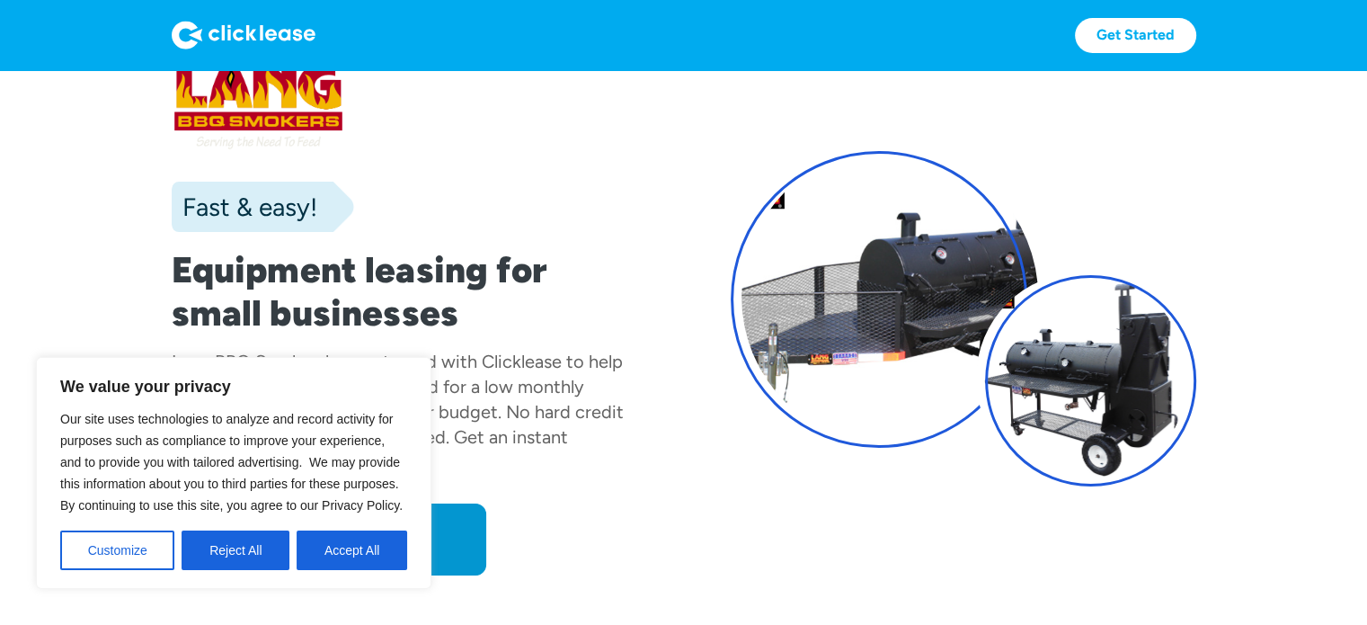
scroll to position [180, 0]
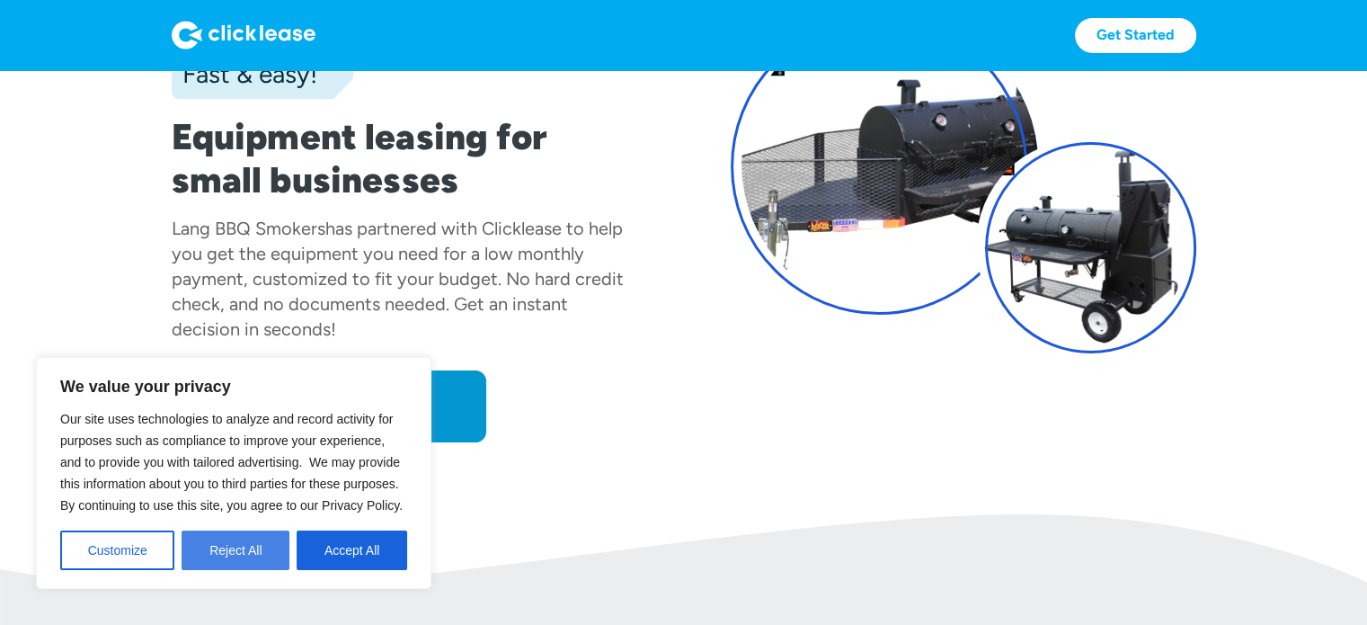
click at [249, 552] on button "Reject All" at bounding box center [236, 550] width 108 height 40
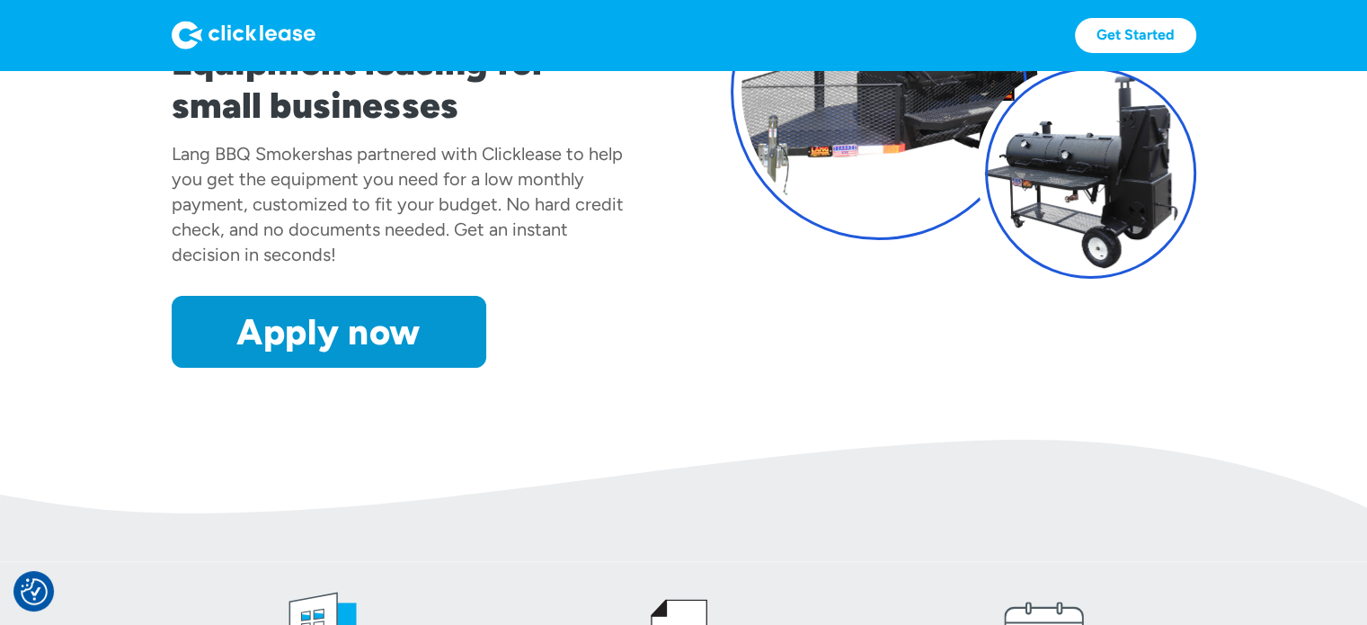
scroll to position [0, 0]
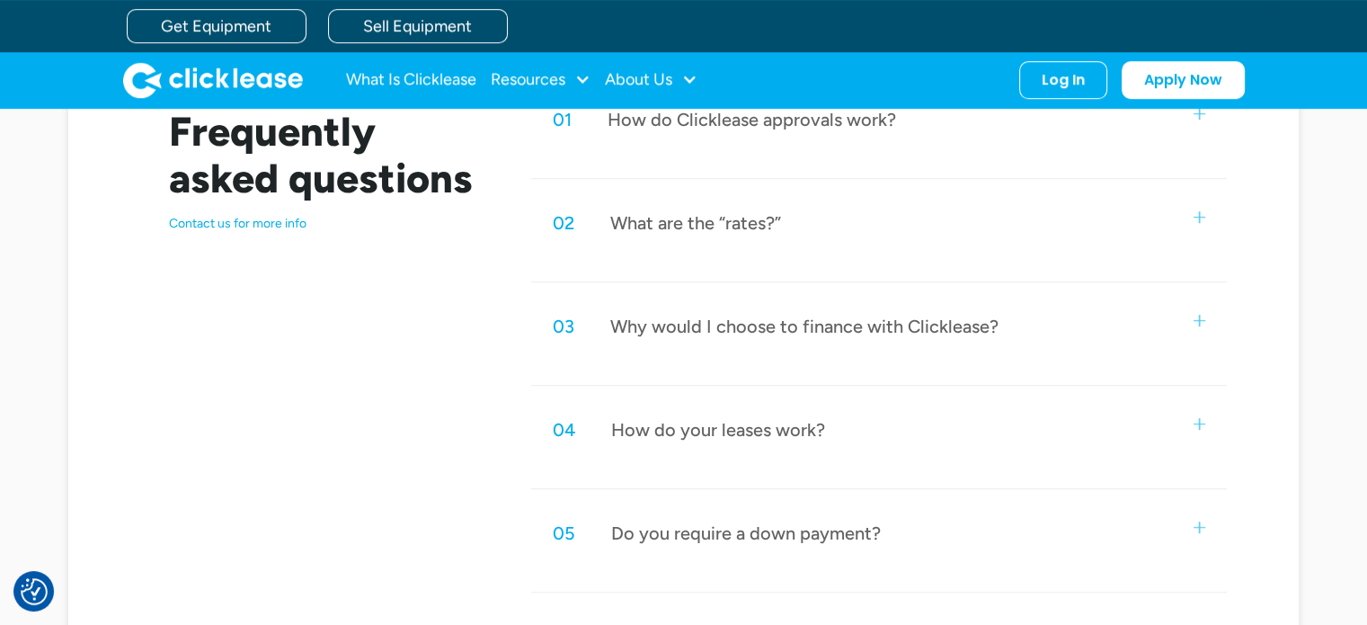
scroll to position [899, 0]
click at [1203, 216] on img at bounding box center [1200, 217] width 12 height 12
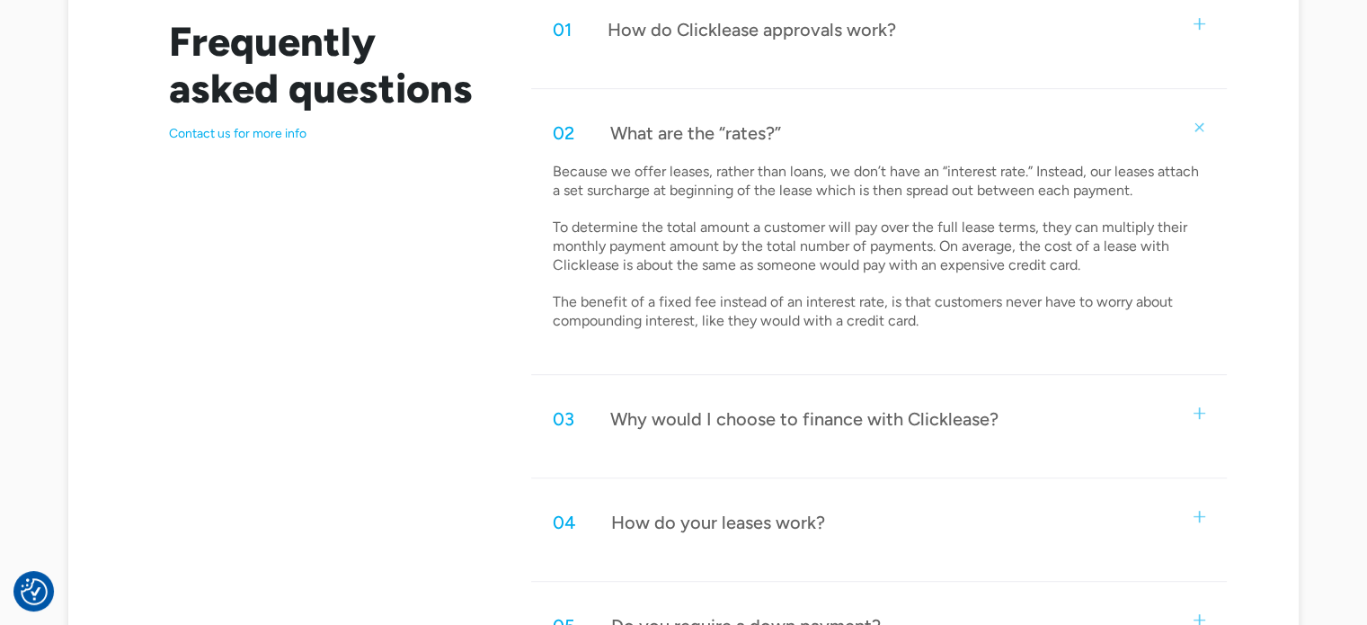
scroll to position [1078, 0]
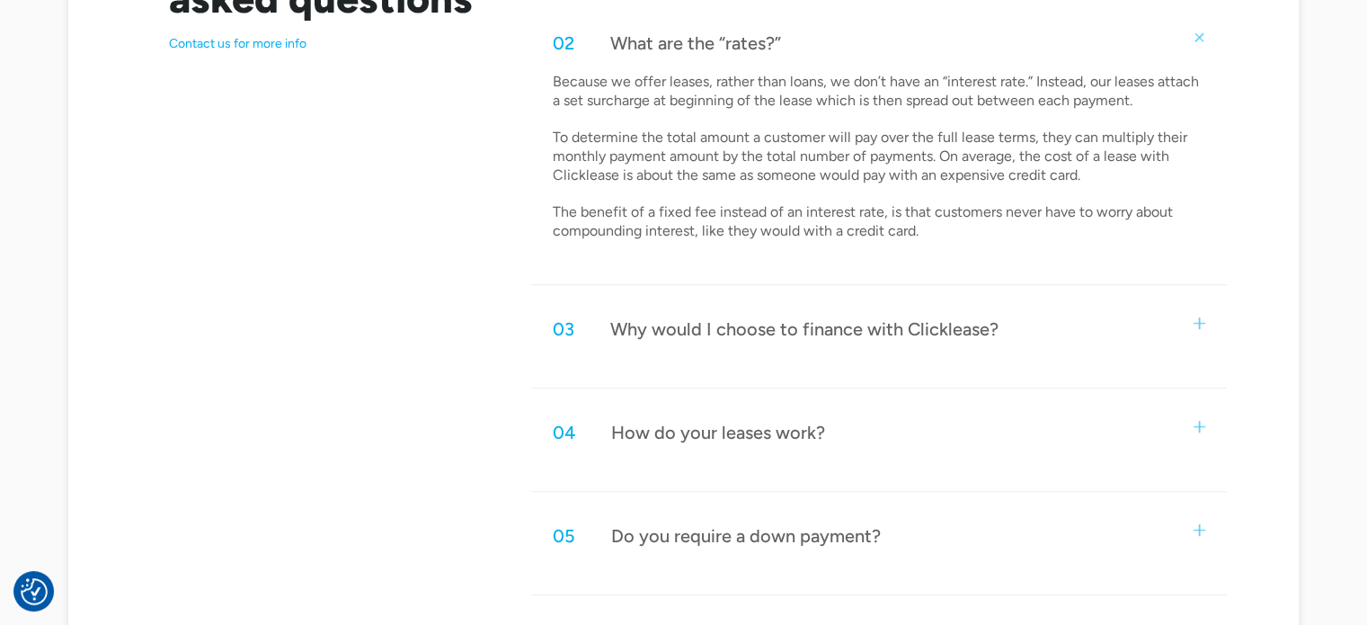
click at [1140, 327] on div "03 Why would I choose to finance with Clicklease?" at bounding box center [879, 328] width 696 height 59
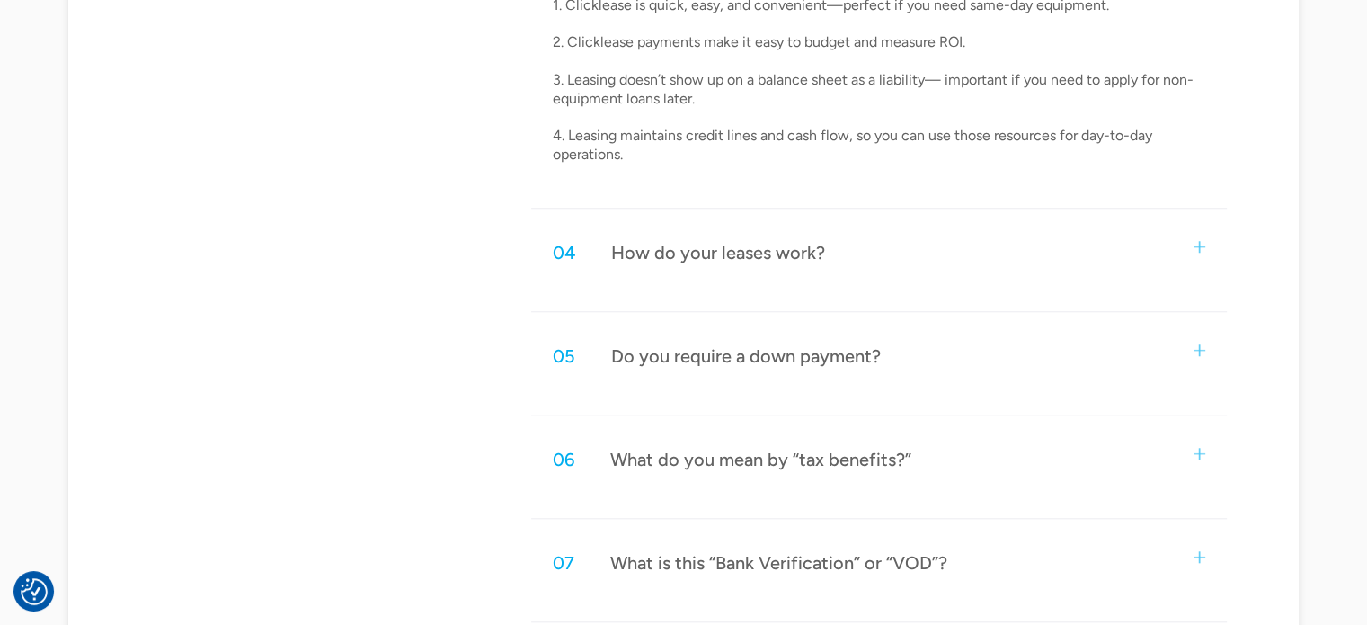
scroll to position [1618, 0]
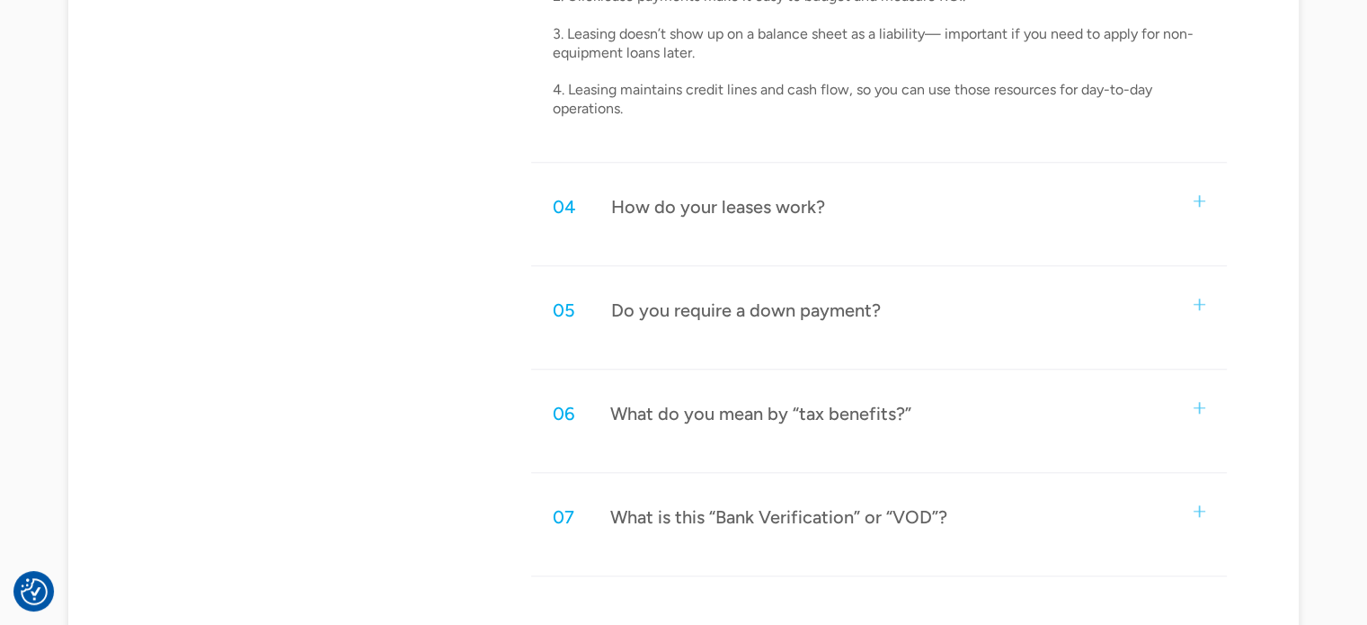
click at [1194, 204] on img at bounding box center [1200, 201] width 12 height 12
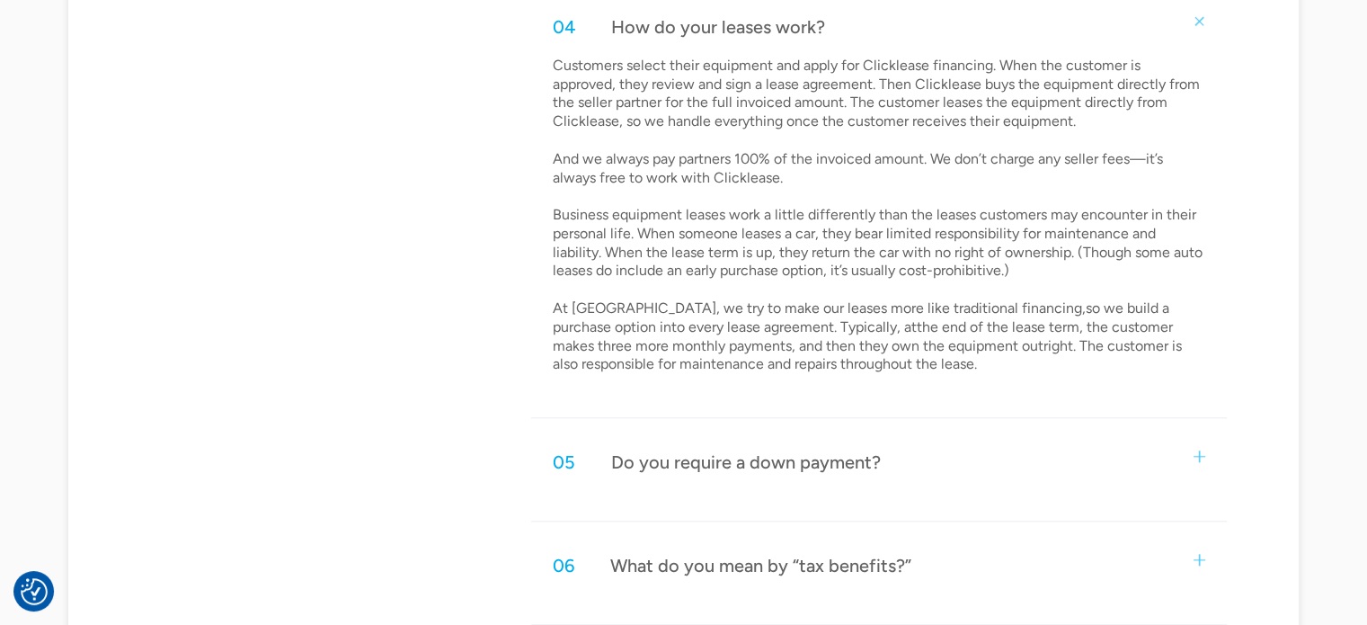
scroll to position [1977, 0]
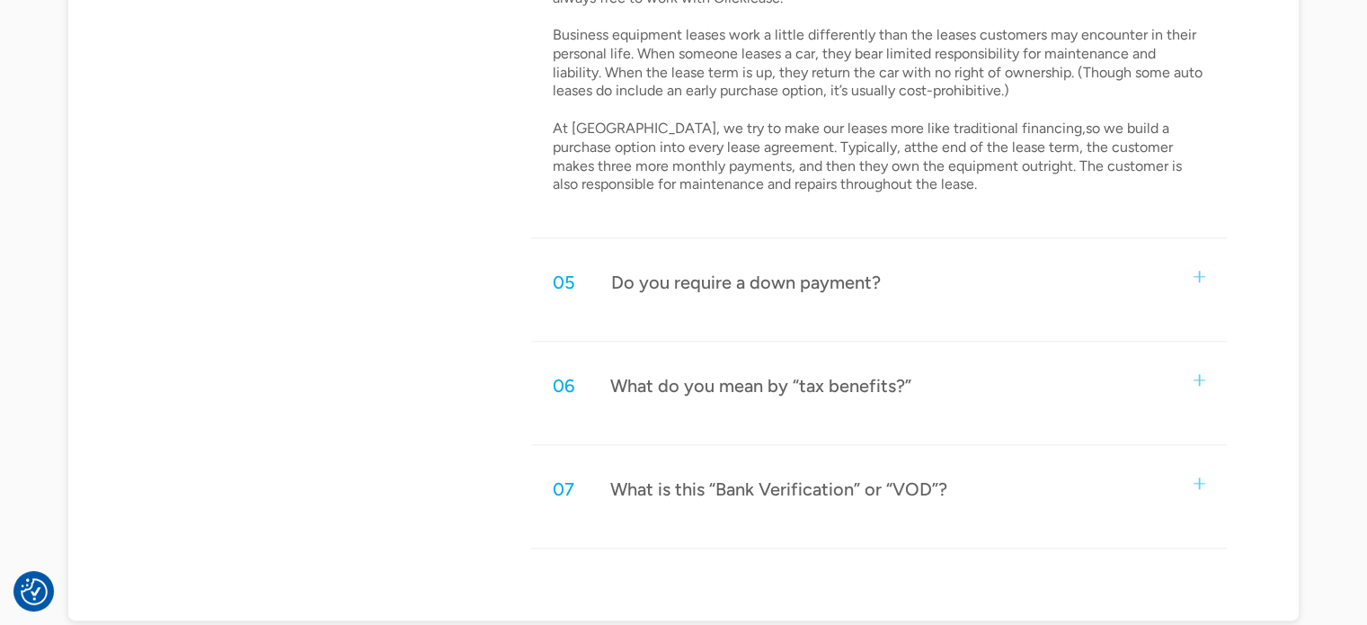
click at [1189, 268] on div "05 Do you require a down payment?" at bounding box center [879, 282] width 696 height 59
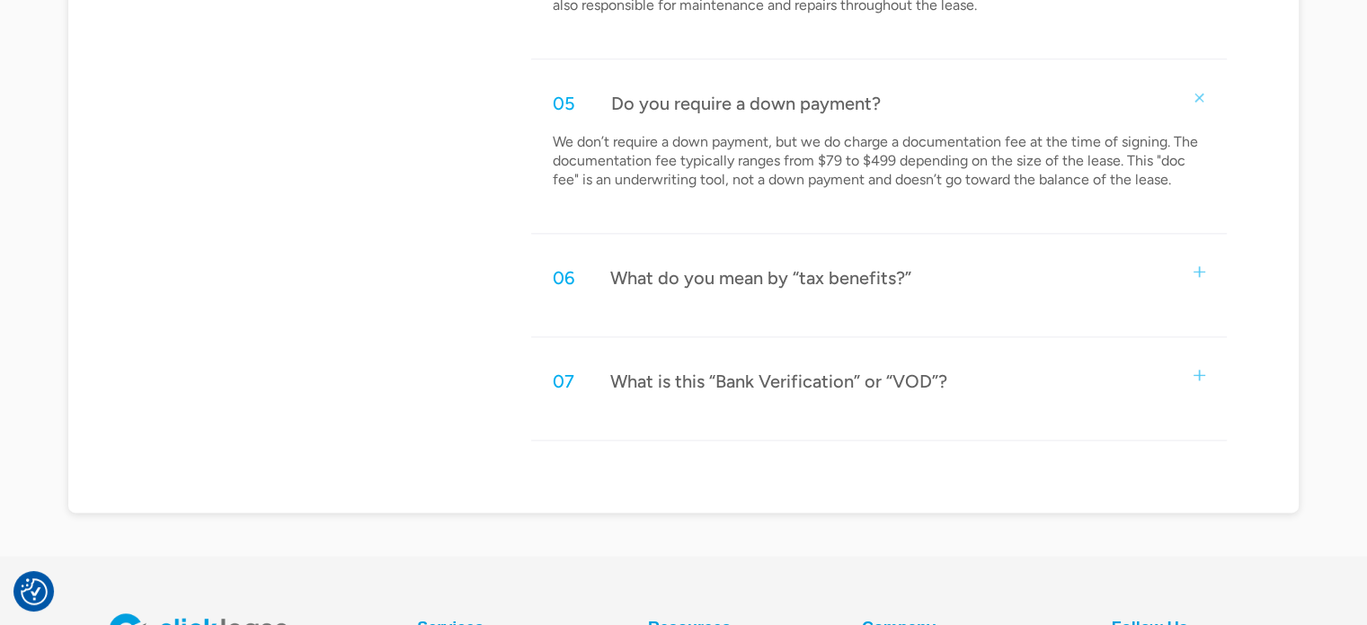
scroll to position [2157, 0]
click at [1183, 279] on div "06 What do you mean by “tax benefits?”" at bounding box center [879, 276] width 696 height 59
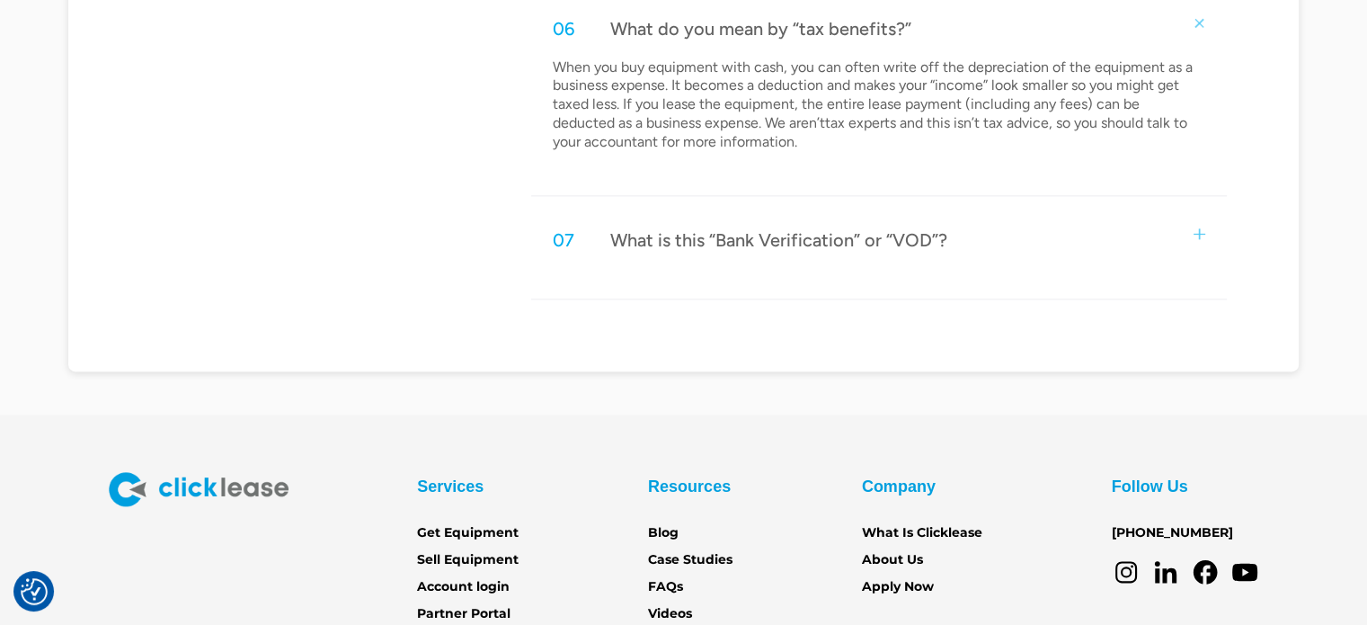
scroll to position [2427, 0]
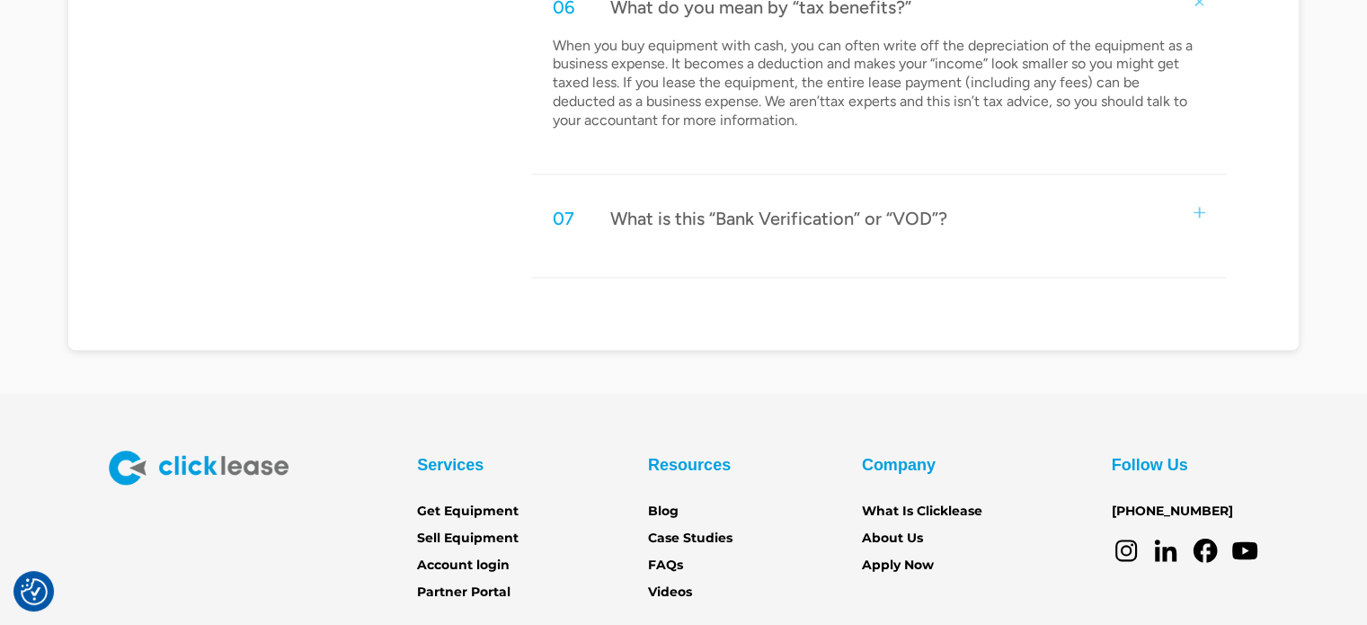
click at [1197, 218] on div "07 What is this “Bank Verification” or “VOD”?" at bounding box center [879, 218] width 696 height 59
